Goal: Transaction & Acquisition: Purchase product/service

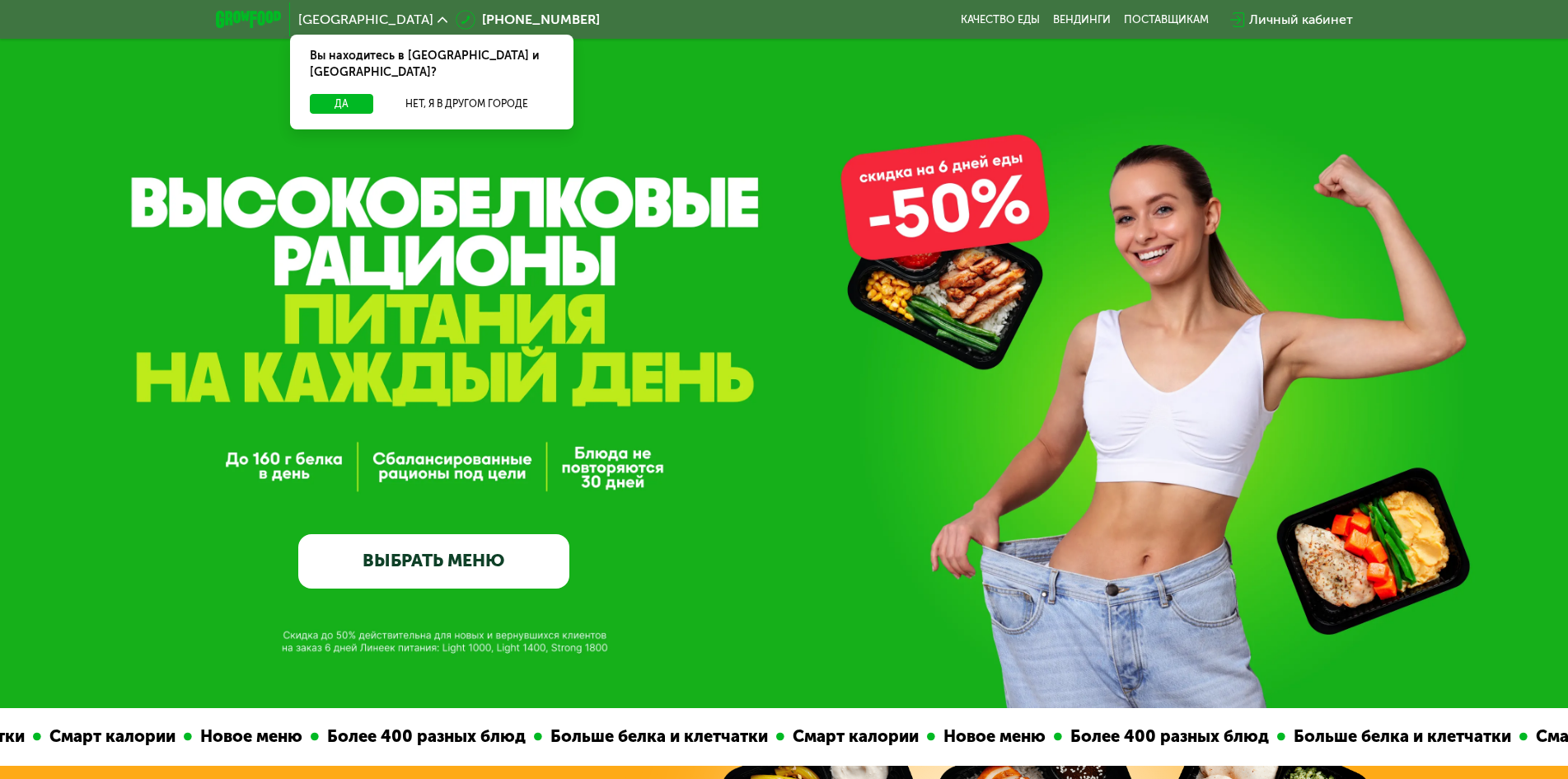
click at [1241, 368] on div "GrowFood — доставка правильного питания ВЫБРАТЬ МЕНЮ" at bounding box center [784, 420] width 1568 height 338
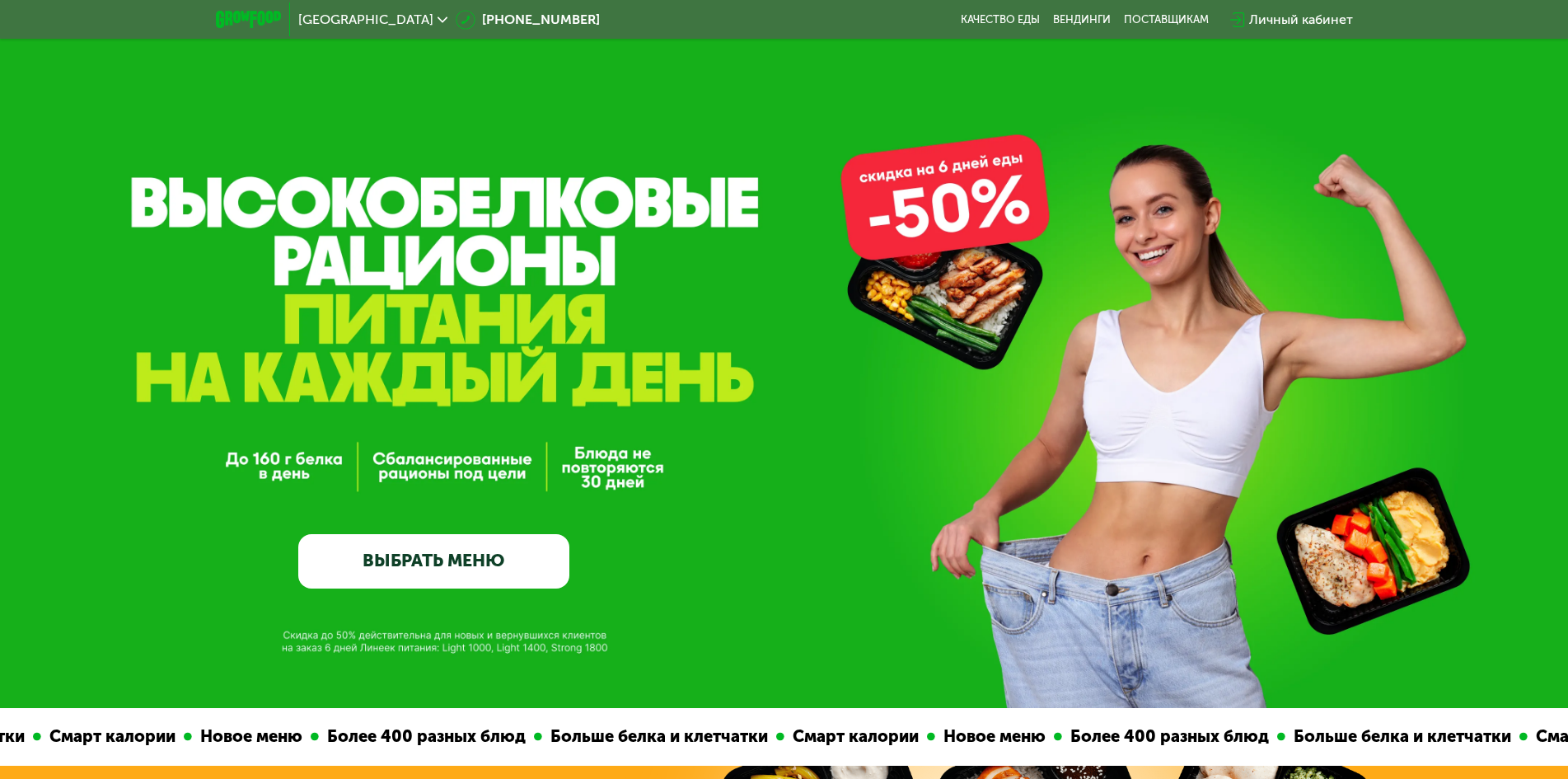
click at [353, 235] on div "GrowFood — доставка правильного питания ВЫБРАТЬ МЕНЮ" at bounding box center [784, 354] width 1568 height 709
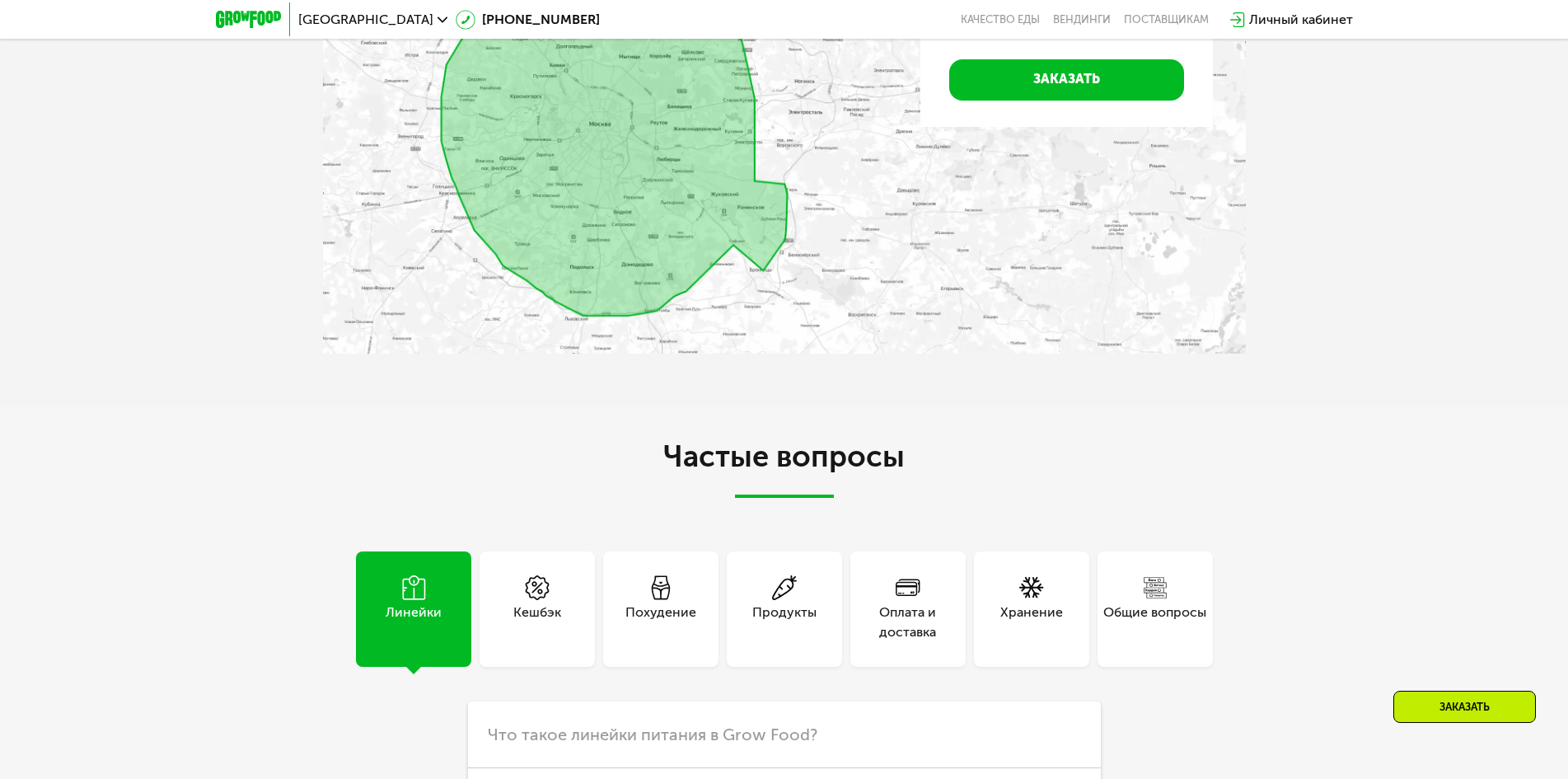
scroll to position [4682, 0]
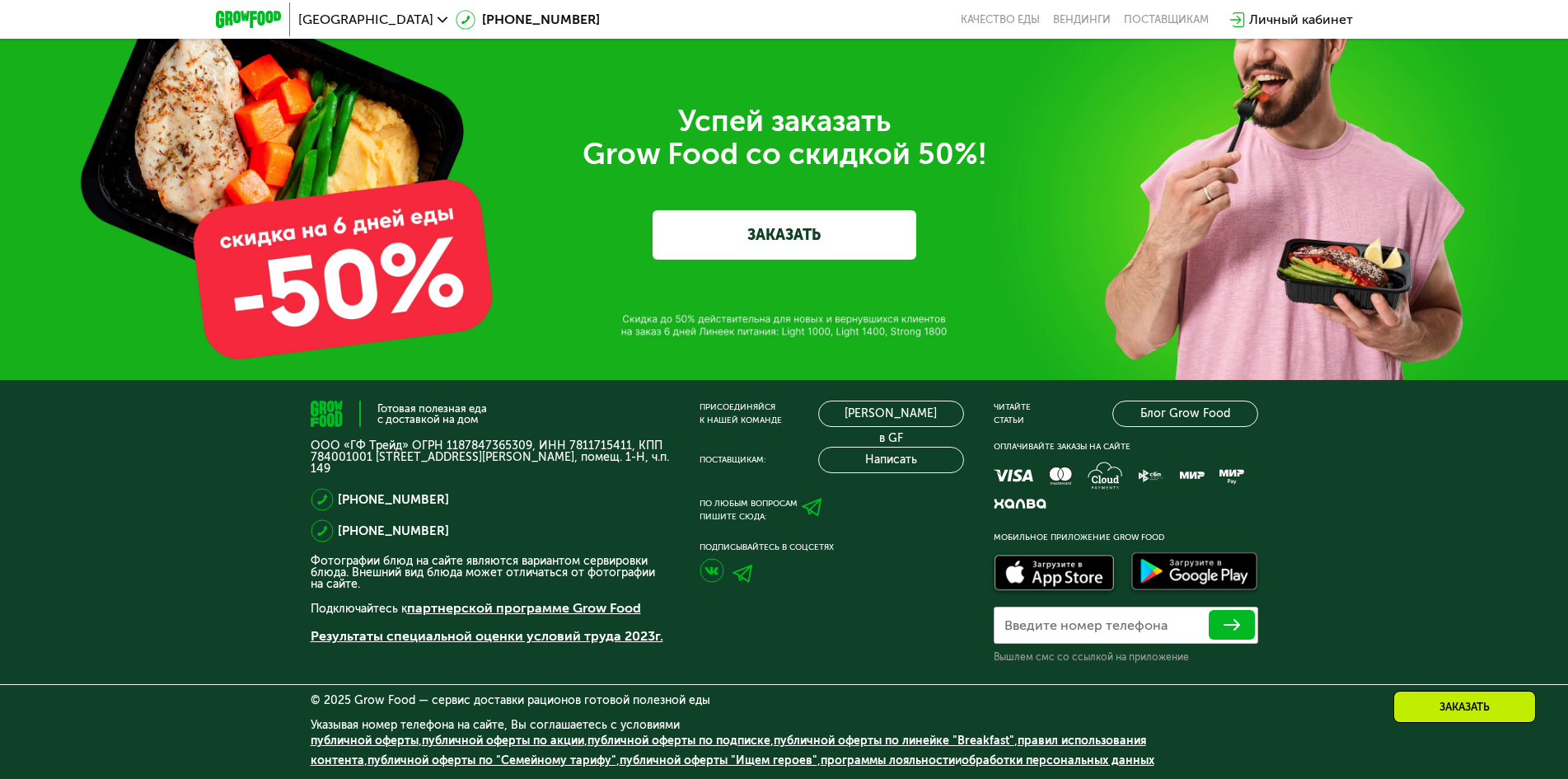
click at [653, 757] on link "публичной оферты "Ищем героев"" at bounding box center [718, 761] width 198 height 14
click at [1096, 230] on div "Успей заказать  Grow Food со скидкой 50%! ЗАКАЗАТЬ" at bounding box center [784, 182] width 923 height 155
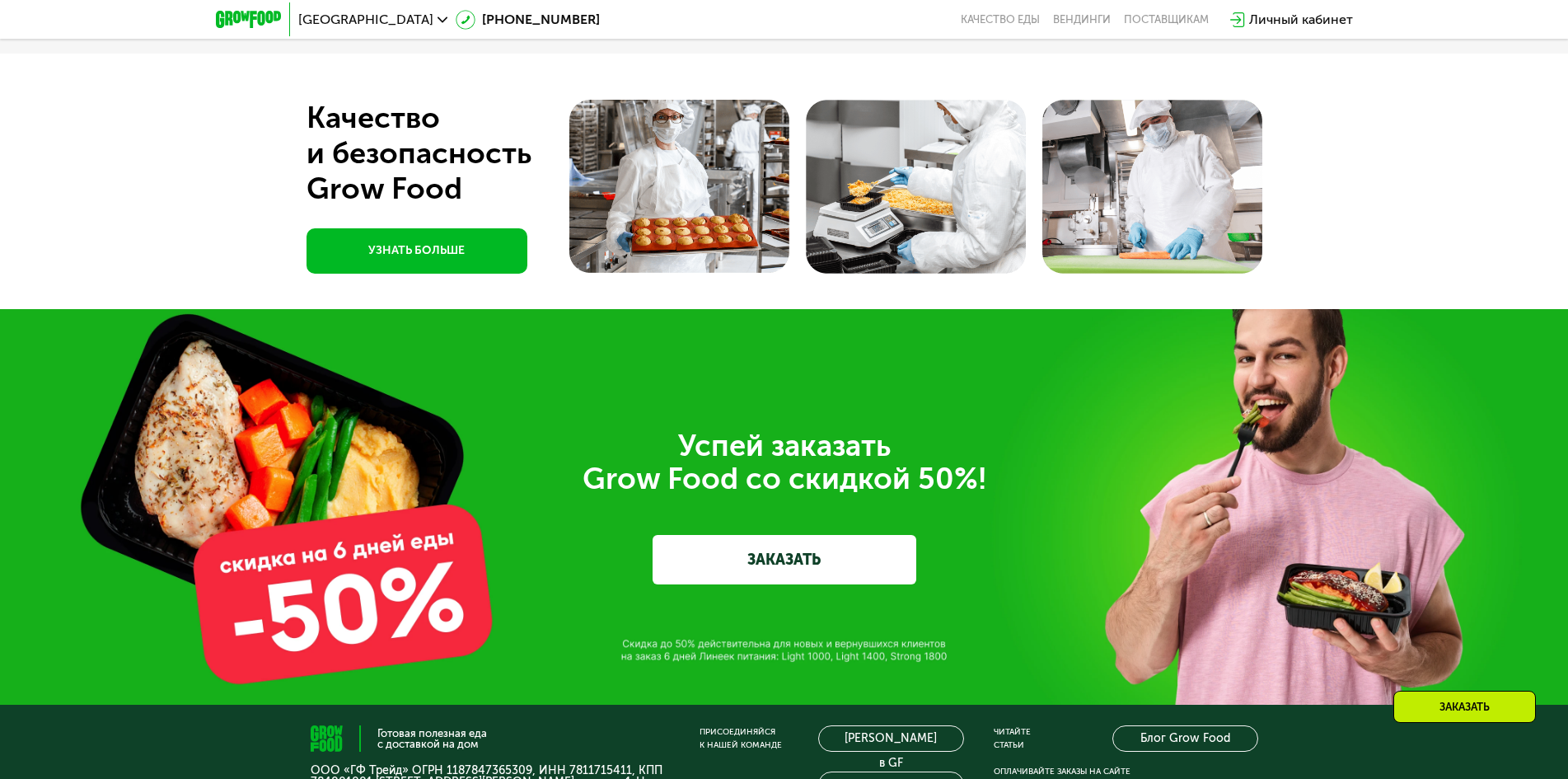
scroll to position [4470, 0]
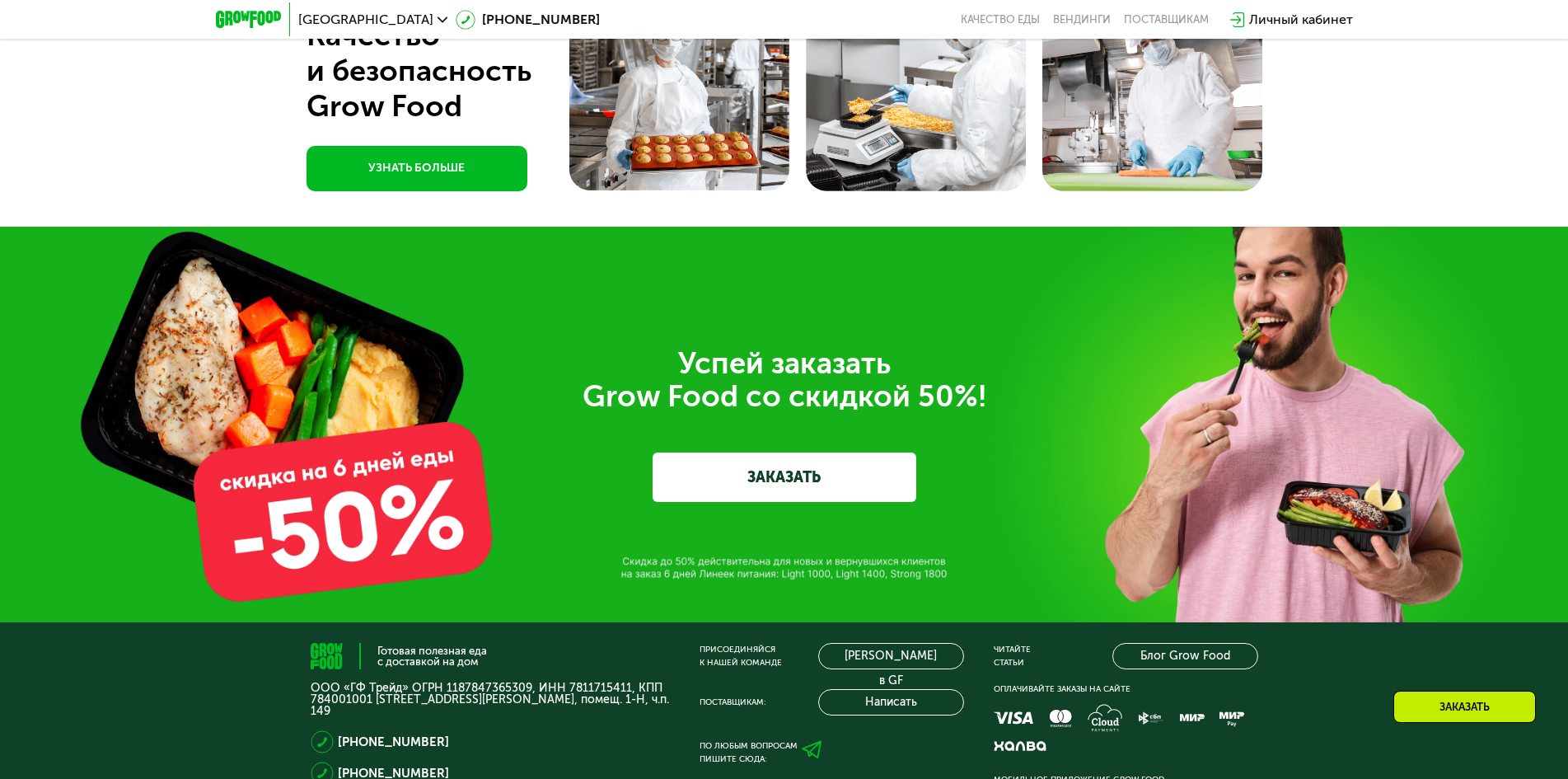
click at [743, 472] on link "ЗАКАЗАТЬ" at bounding box center [784, 477] width 264 height 49
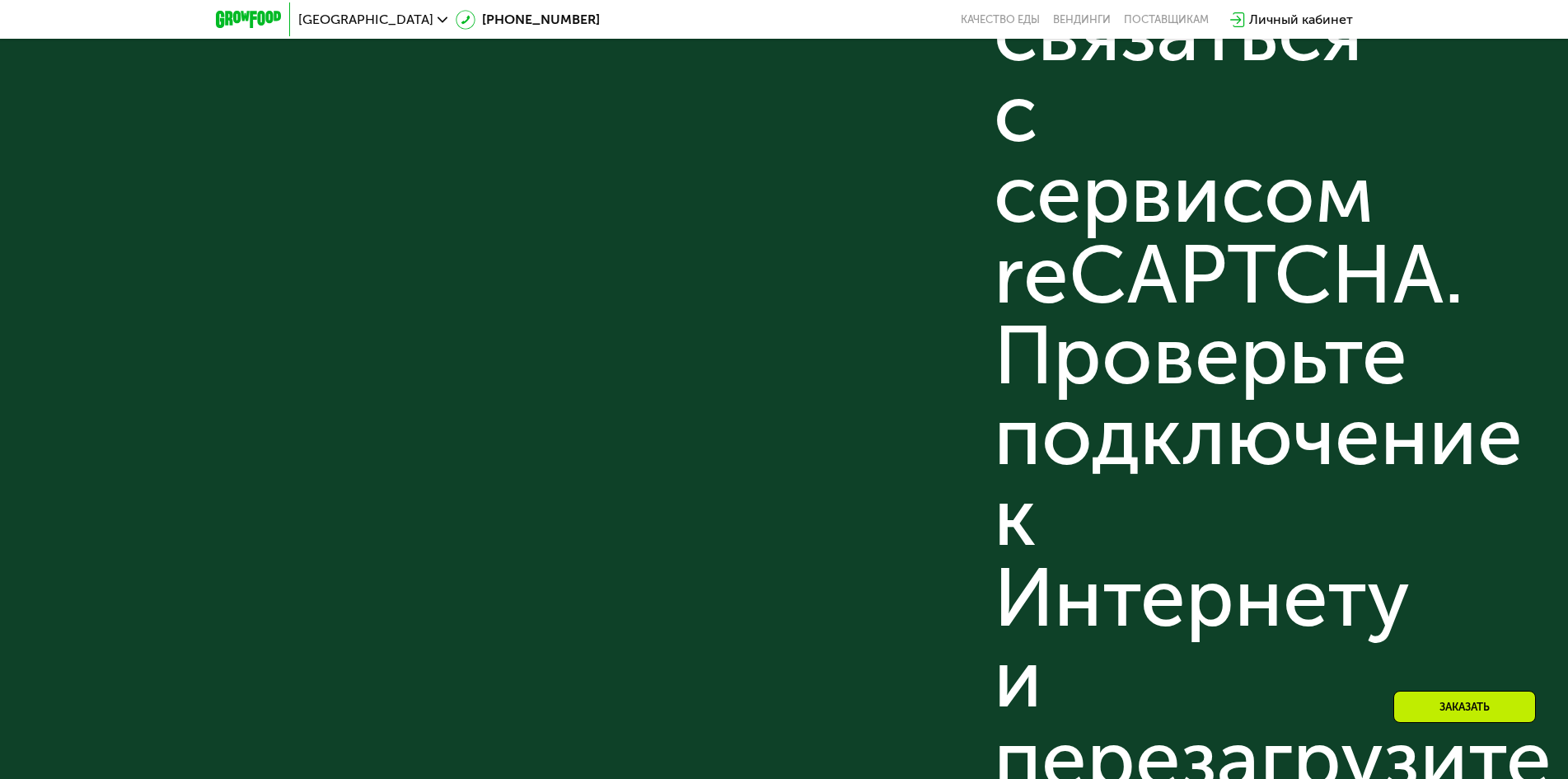
scroll to position [5768, 0]
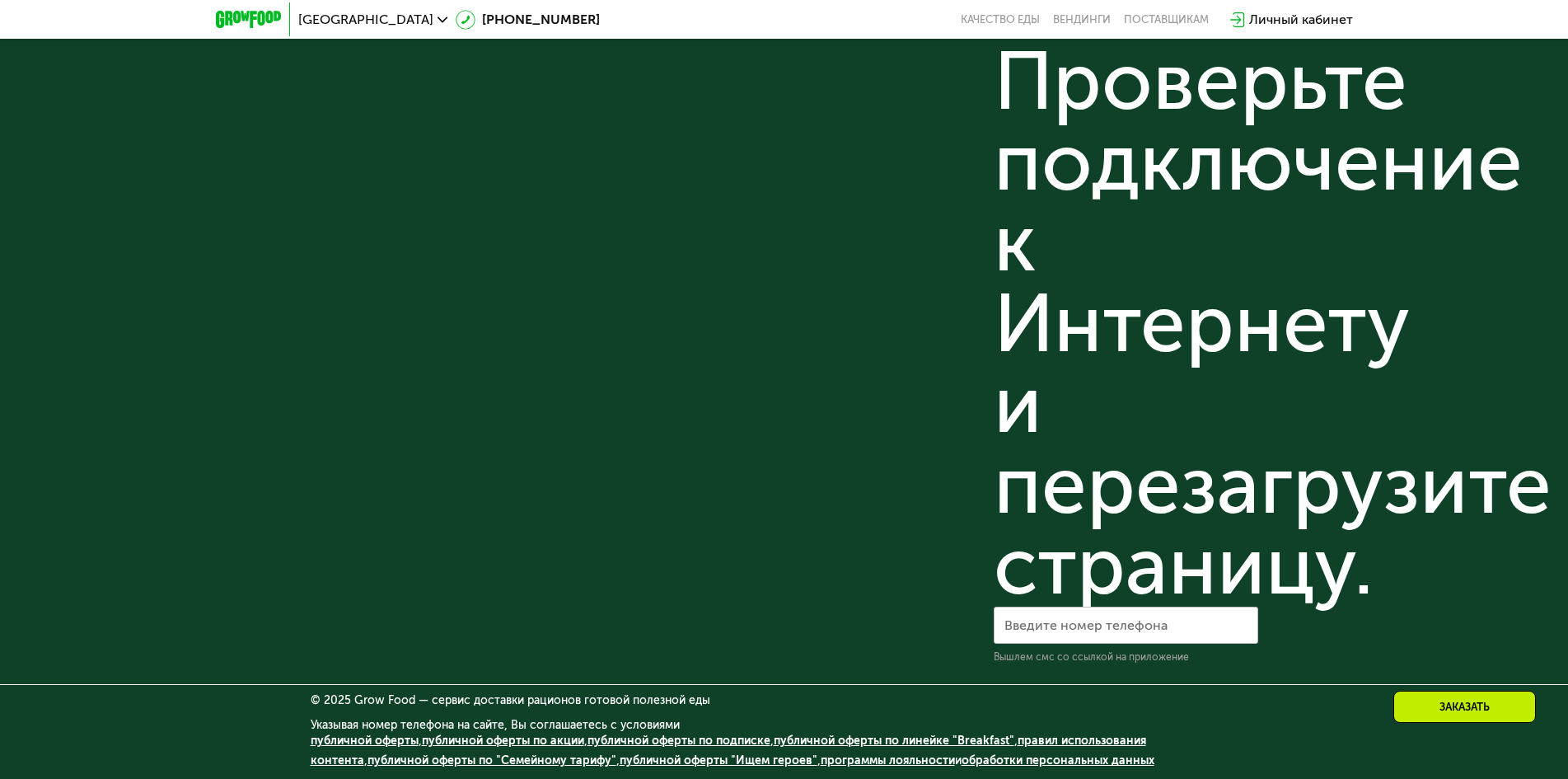
click at [671, 744] on link "публичной оферты по подписке" at bounding box center [679, 740] width 183 height 14
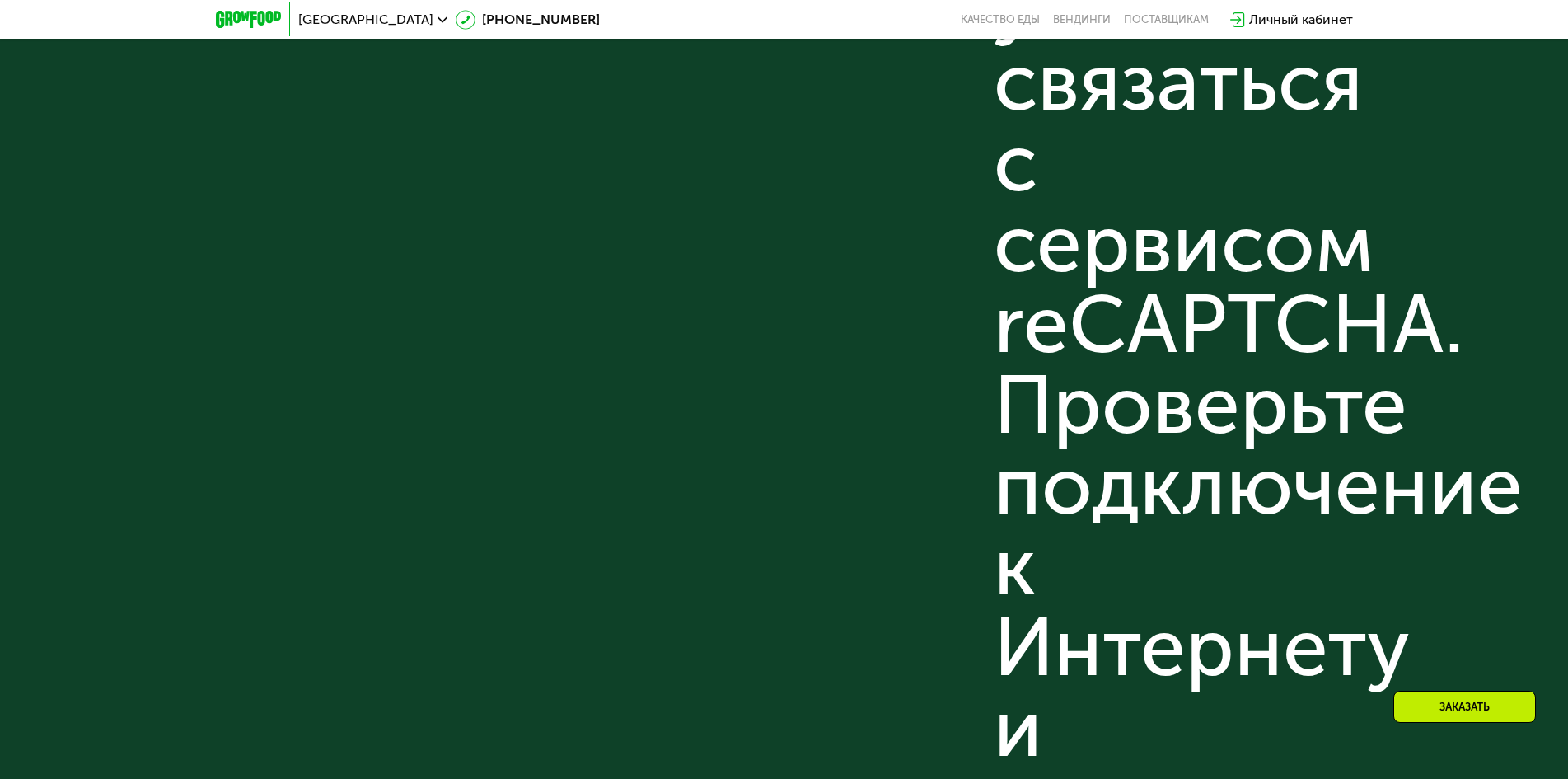
scroll to position [5026, 0]
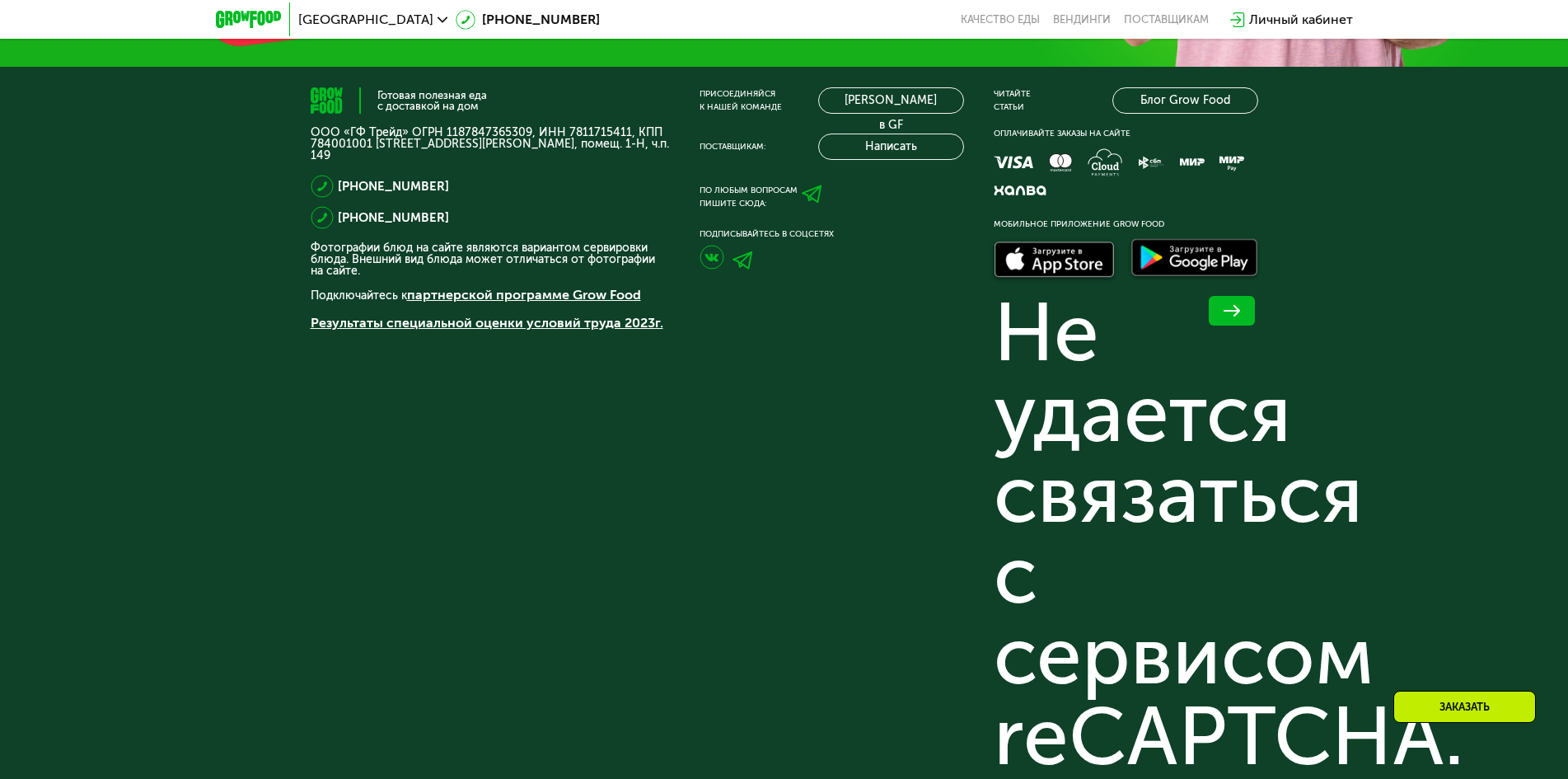
click at [795, 291] on div "Присоединяйся к нашей команде [PERSON_NAME] в GF Поставщикам: Написать По любым…" at bounding box center [832, 744] width 265 height 1313
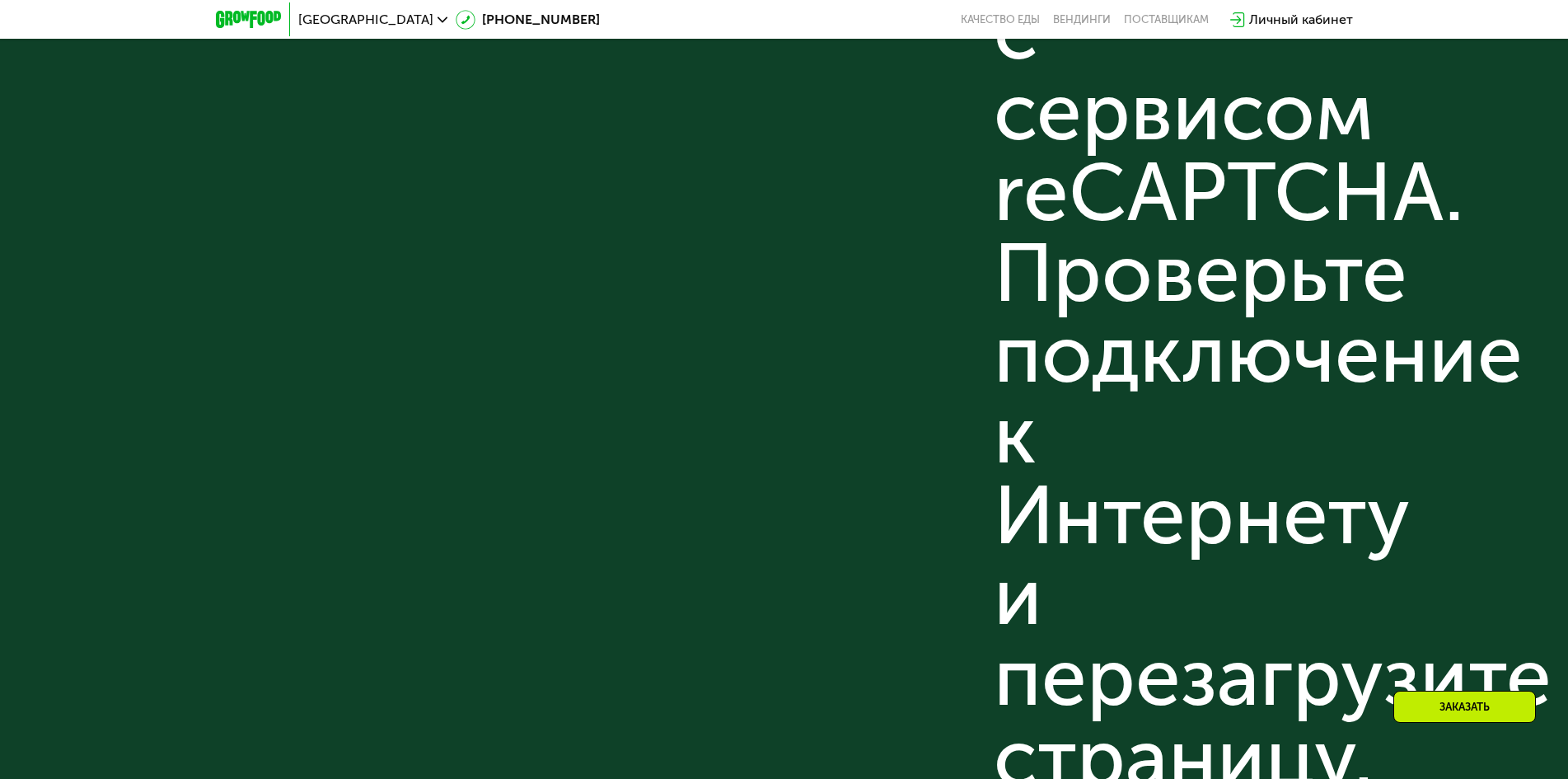
scroll to position [5768, 0]
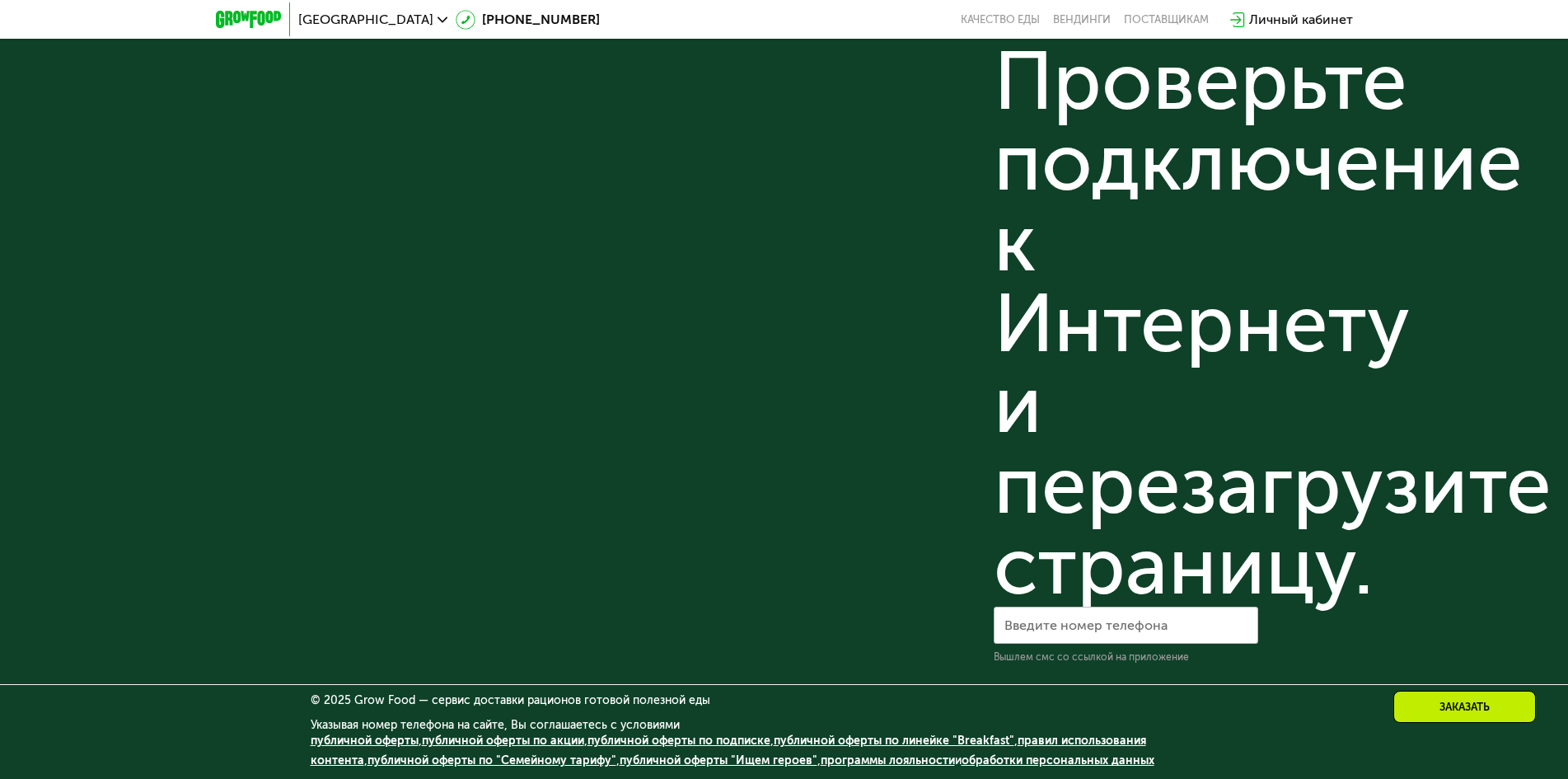
click at [851, 740] on link "публичной оферты по линейке "Breakfast"" at bounding box center [893, 740] width 240 height 14
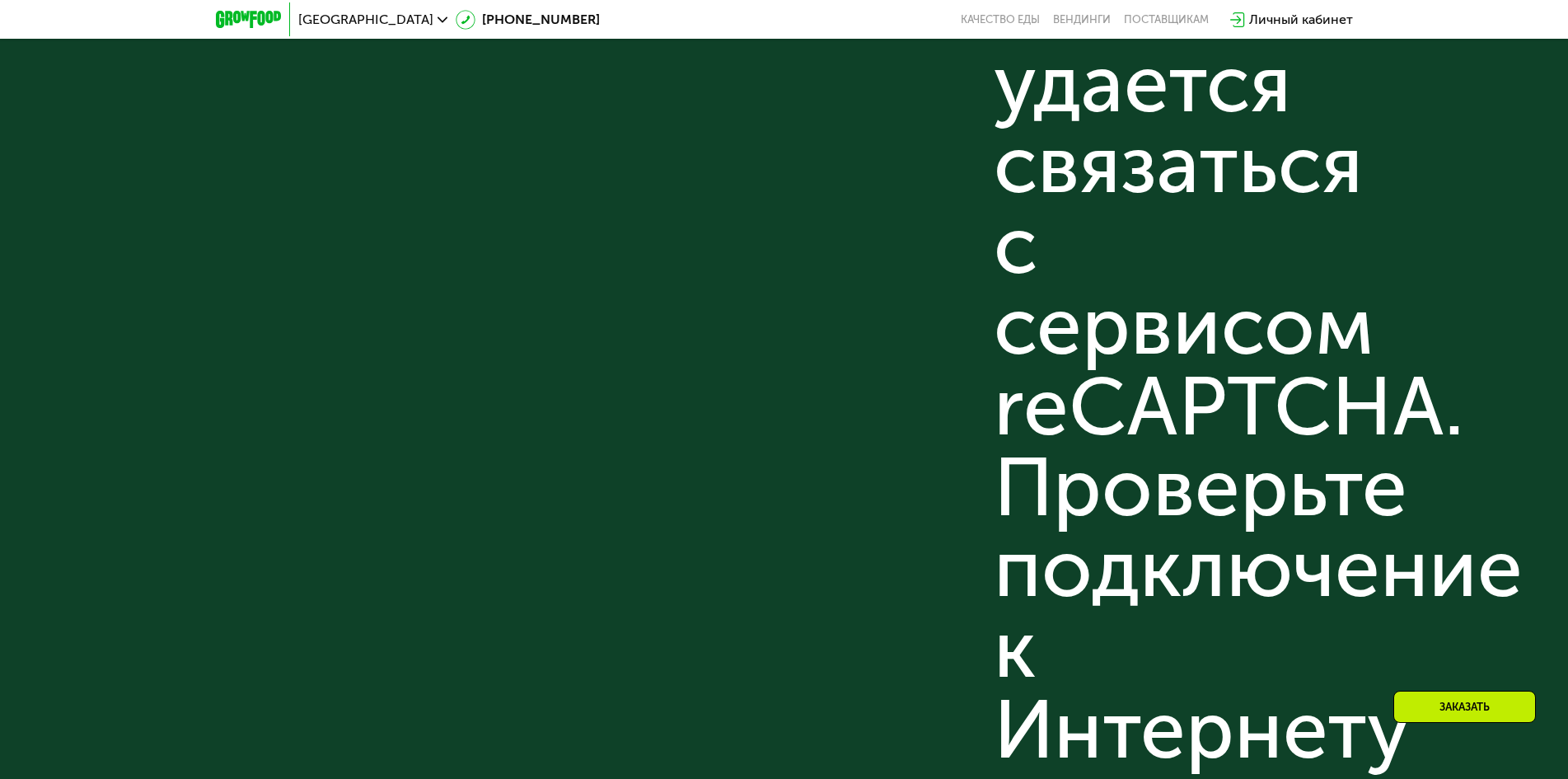
scroll to position [4531, 0]
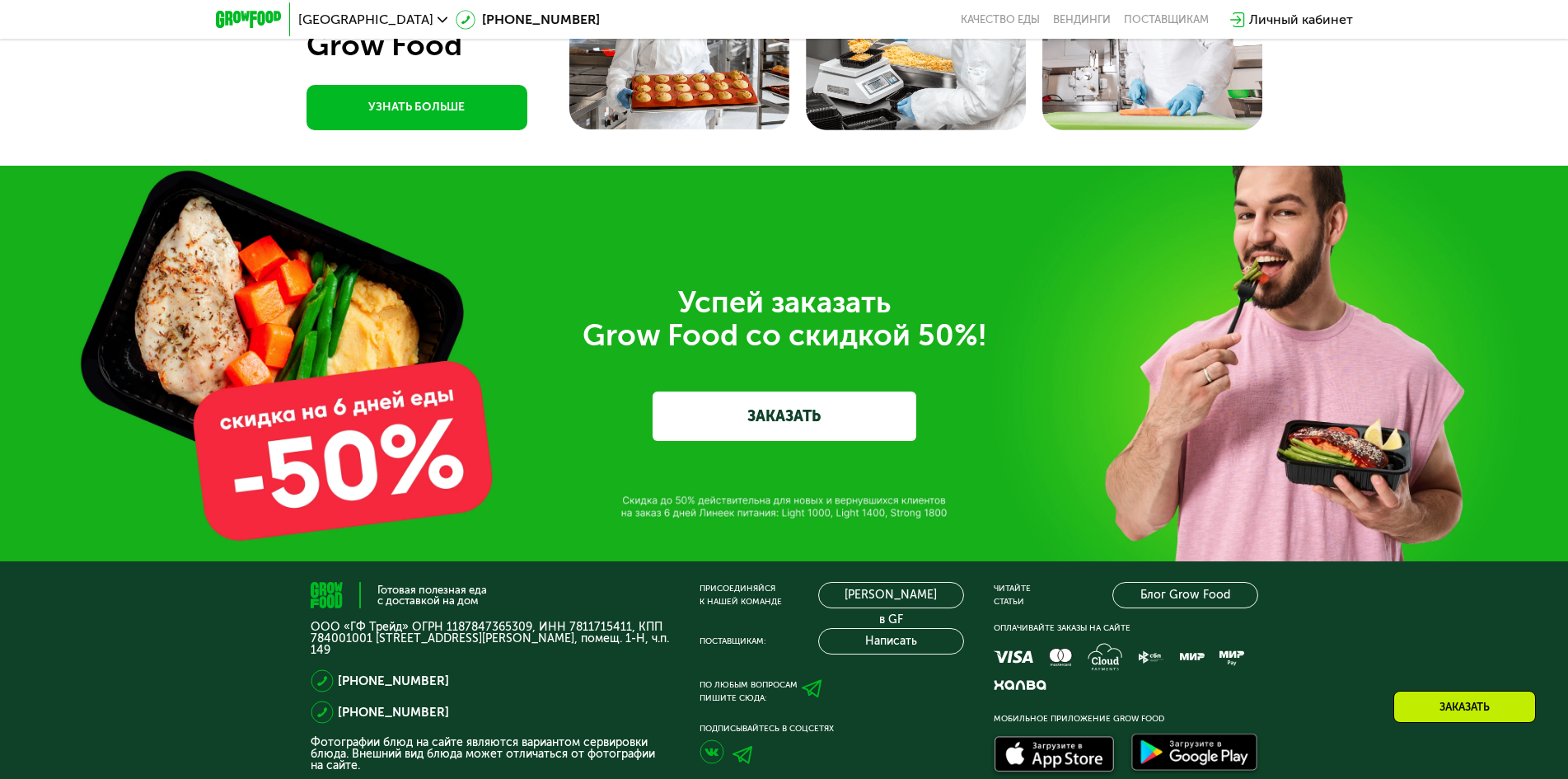
click at [812, 706] on link at bounding box center [810, 691] width 25 height 34
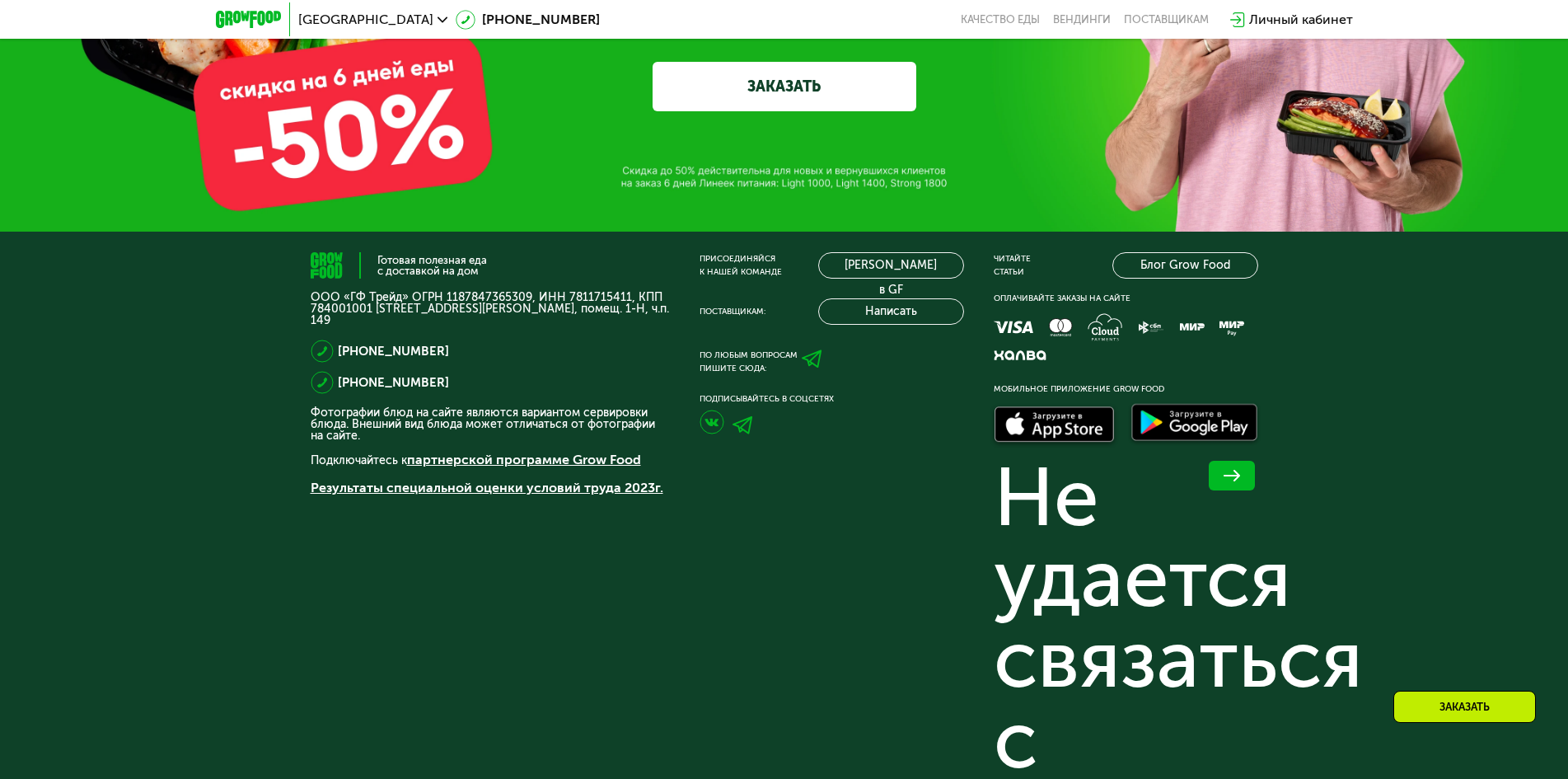
scroll to position [4366, 0]
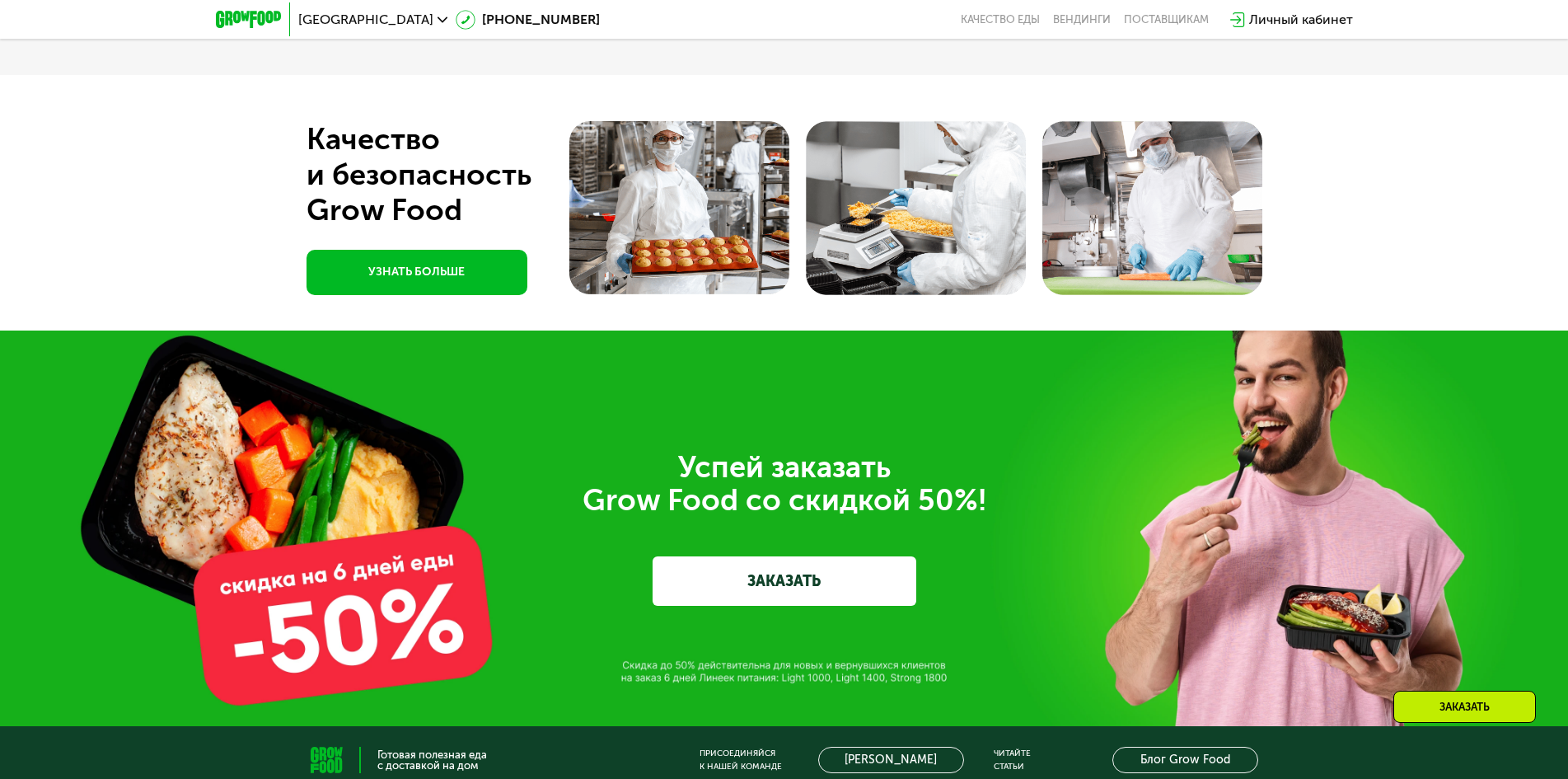
click at [1289, 616] on div "Успей заказать  Grow Food со скидкой 50%! ЗАКАЗАТЬ" at bounding box center [784, 529] width 1568 height 396
